Goal: Information Seeking & Learning: Learn about a topic

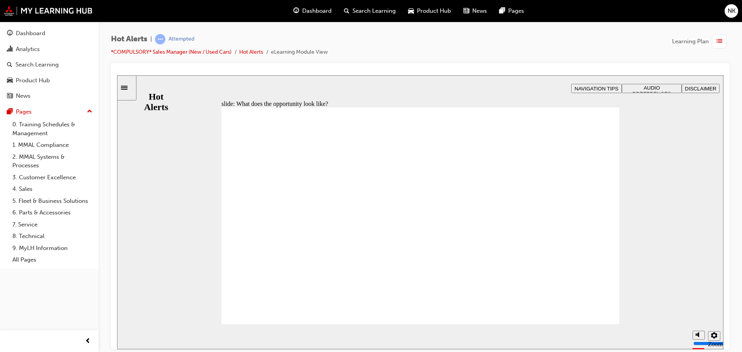
drag, startPoint x: 238, startPoint y: 184, endPoint x: 269, endPoint y: 184, distance: 31.3
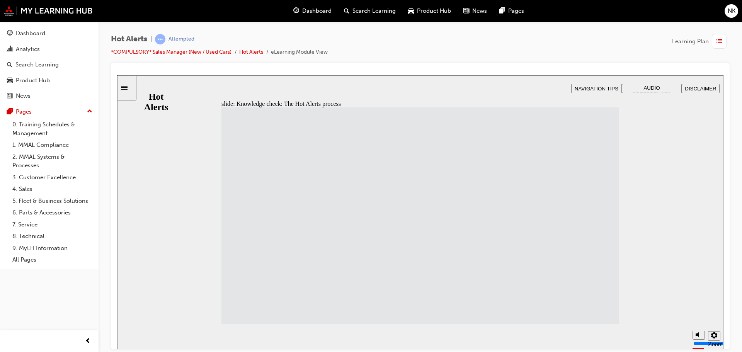
drag, startPoint x: 308, startPoint y: 312, endPoint x: 410, endPoint y: 313, distance: 102.8
drag, startPoint x: 277, startPoint y: 254, endPoint x: 426, endPoint y: 150, distance: 181.7
drag, startPoint x: 266, startPoint y: 177, endPoint x: 415, endPoint y: 176, distance: 149.5
drag, startPoint x: 323, startPoint y: 149, endPoint x: 469, endPoint y: 203, distance: 156.1
drag, startPoint x: 341, startPoint y: 202, endPoint x: 467, endPoint y: 231, distance: 129.1
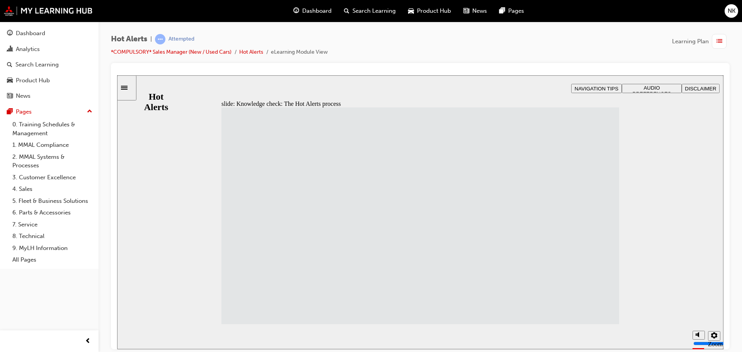
drag, startPoint x: 377, startPoint y: 242, endPoint x: 449, endPoint y: 262, distance: 74.7
drag, startPoint x: 314, startPoint y: 279, endPoint x: 462, endPoint y: 292, distance: 148.1
drag, startPoint x: 408, startPoint y: 283, endPoint x: 412, endPoint y: 282, distance: 4.3
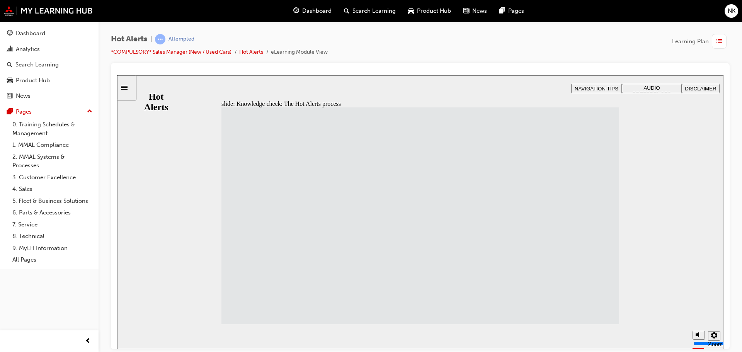
drag, startPoint x: 401, startPoint y: 230, endPoint x: 316, endPoint y: 228, distance: 85.0
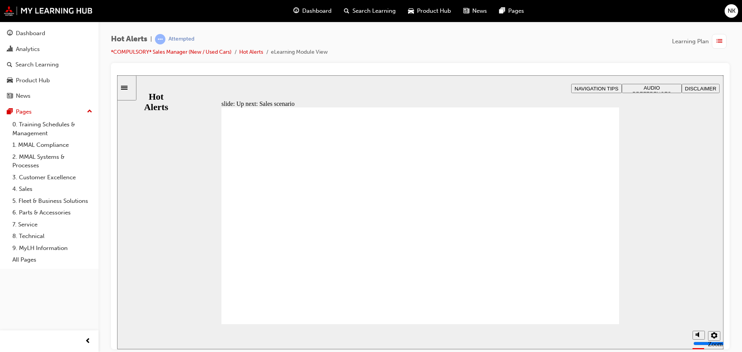
drag, startPoint x: 565, startPoint y: 306, endPoint x: 572, endPoint y: 311, distance: 8.4
drag, startPoint x: 306, startPoint y: 165, endPoint x: 323, endPoint y: 167, distance: 17.1
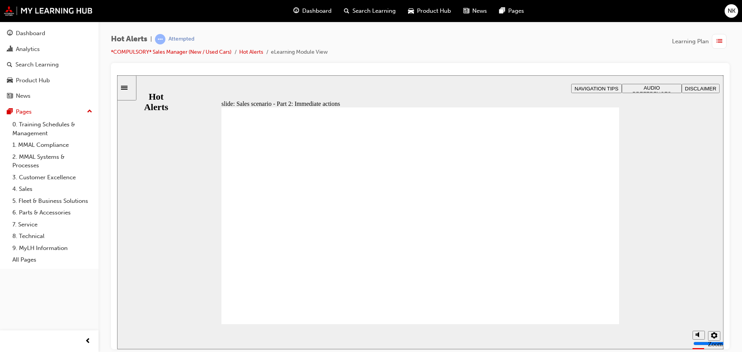
checkbox input "true"
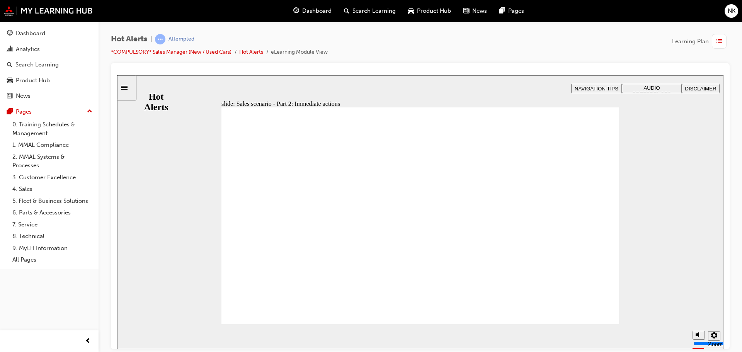
checkbox input "true"
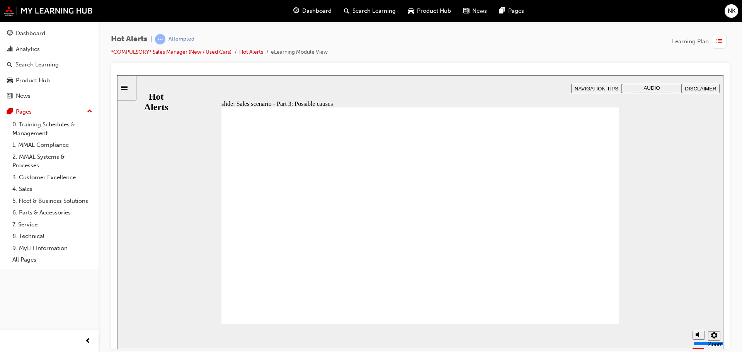
checkbox input "true"
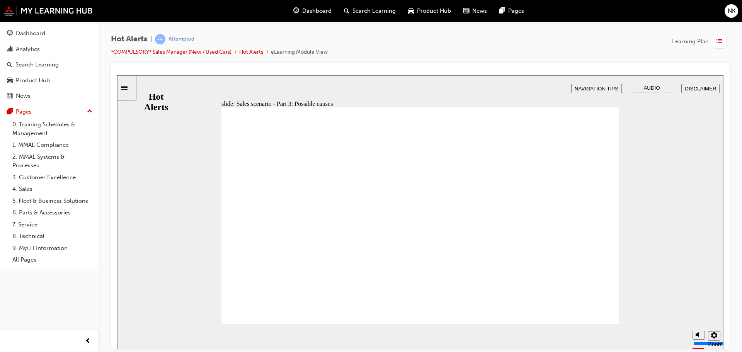
checkbox input "true"
drag, startPoint x: 697, startPoint y: 308, endPoint x: 704, endPoint y: 316, distance: 11.3
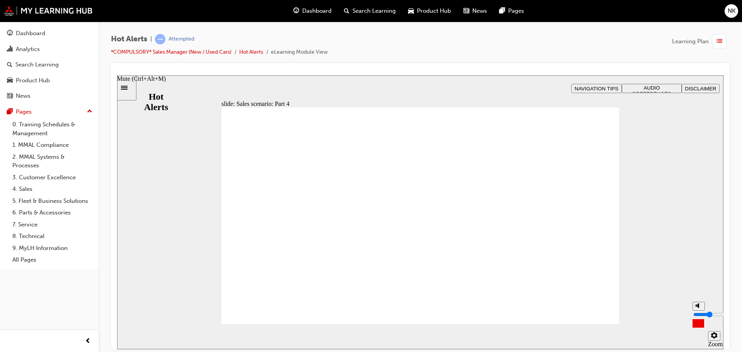
type input "3"
click at [704, 316] on input "volume" at bounding box center [718, 314] width 50 height 6
click at [644, 250] on div "slide: Sales scenario: Part 4 Let’s see what the Sales Manager did next. Click …" at bounding box center [420, 212] width 606 height 274
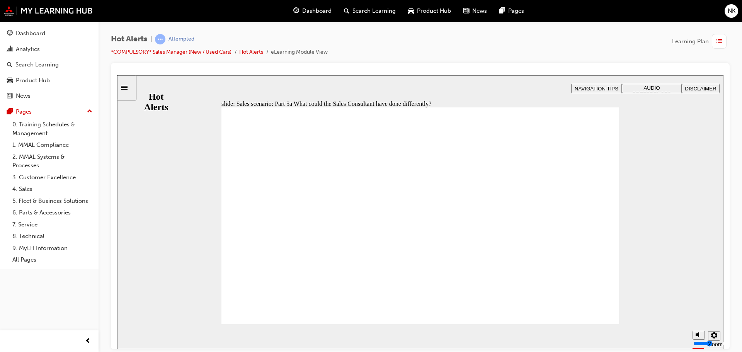
checkbox input "true"
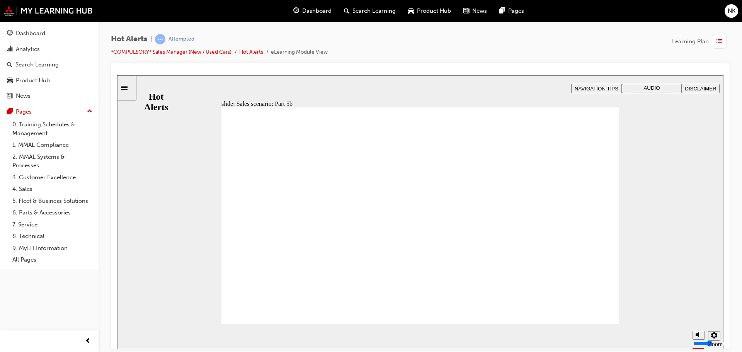
checkbox input "true"
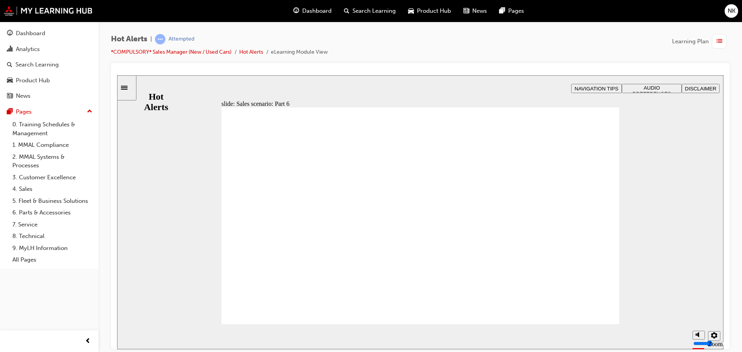
checkbox input "true"
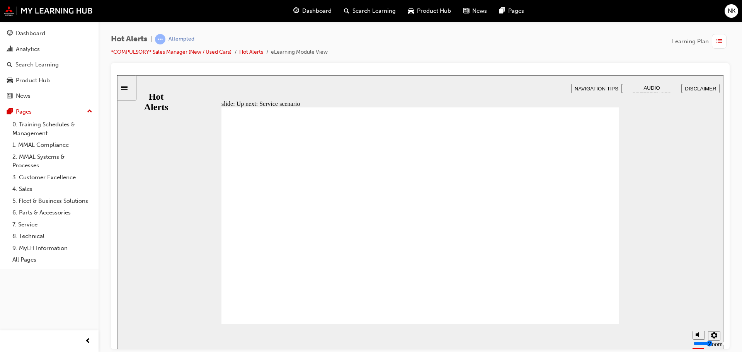
checkbox input "true"
